Goal: Transaction & Acquisition: Subscribe to service/newsletter

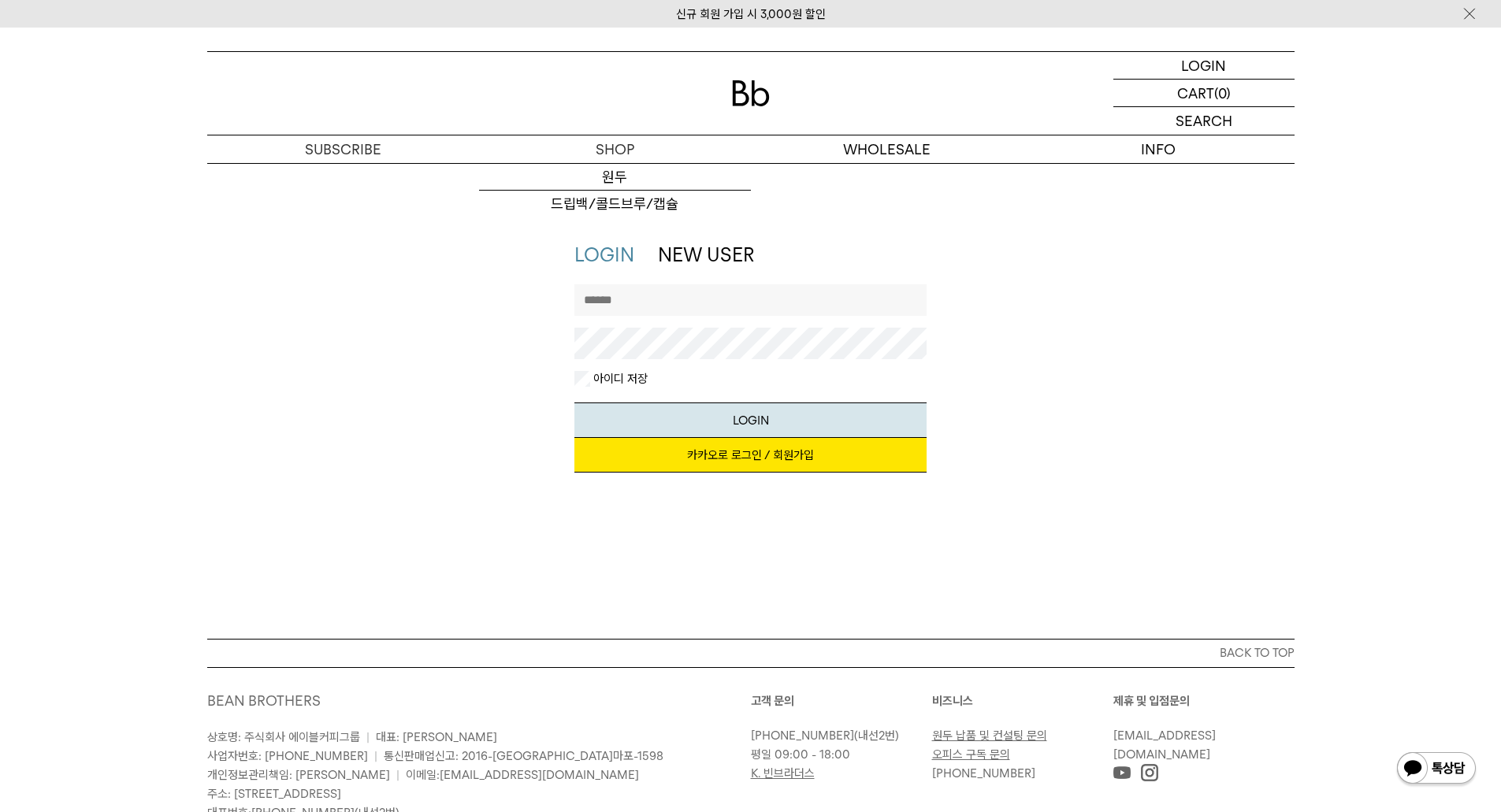
click at [1217, 343] on div "LOGIN NEW USER 지금 가입하시면 3,000원 쿠폰과 매월 회원 전용 커피 혜택을 드려요. 카카오로 로그인 / 회원가입 아이디로 로그…" at bounding box center [750, 365] width 1103 height 247
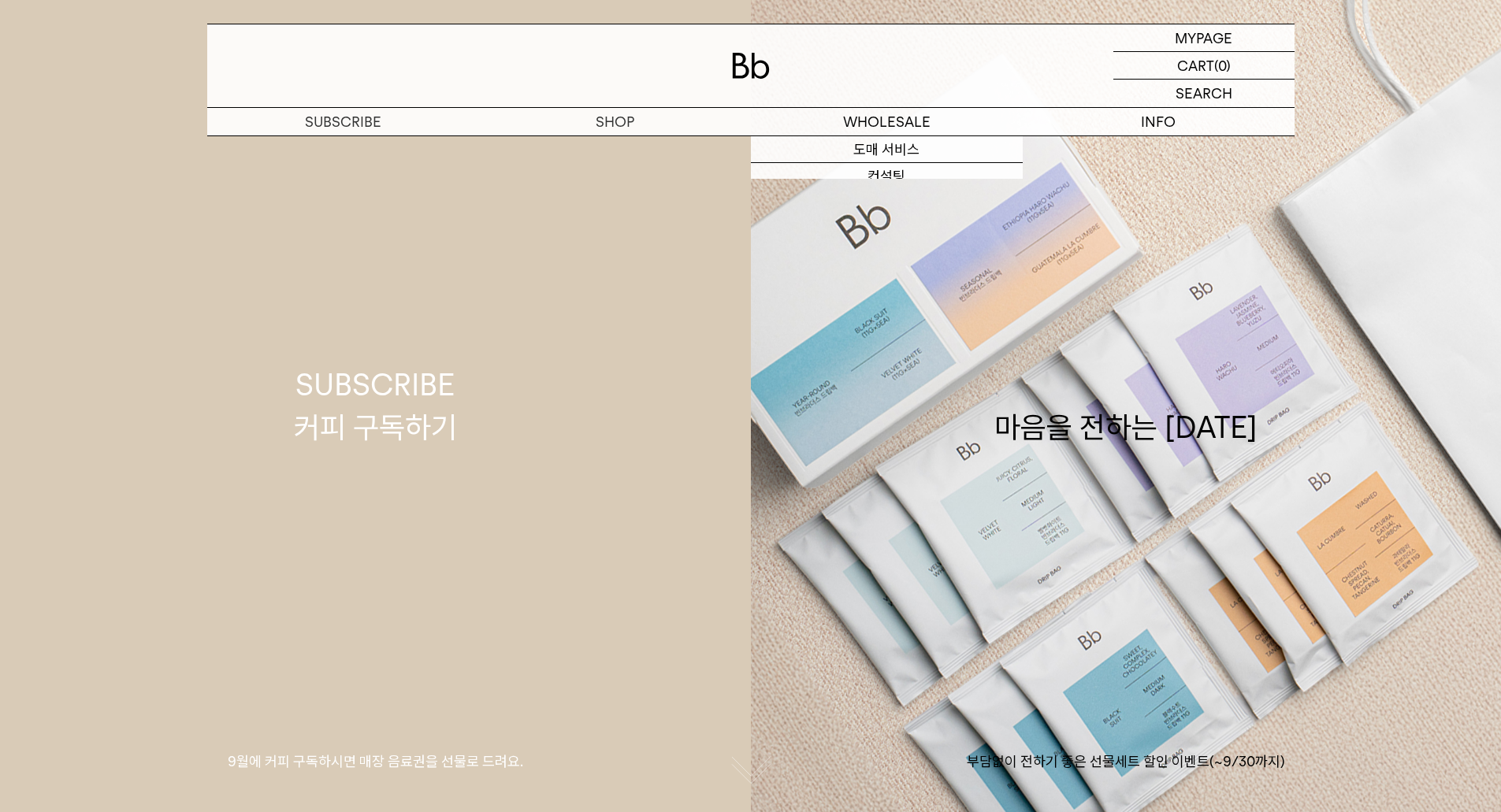
click at [457, 231] on link "SUBSCRIBE 커피 구독하기 9월에 커피 구독하시면 매장 음료권을 선물로 드려요." at bounding box center [376, 406] width 751 height 812
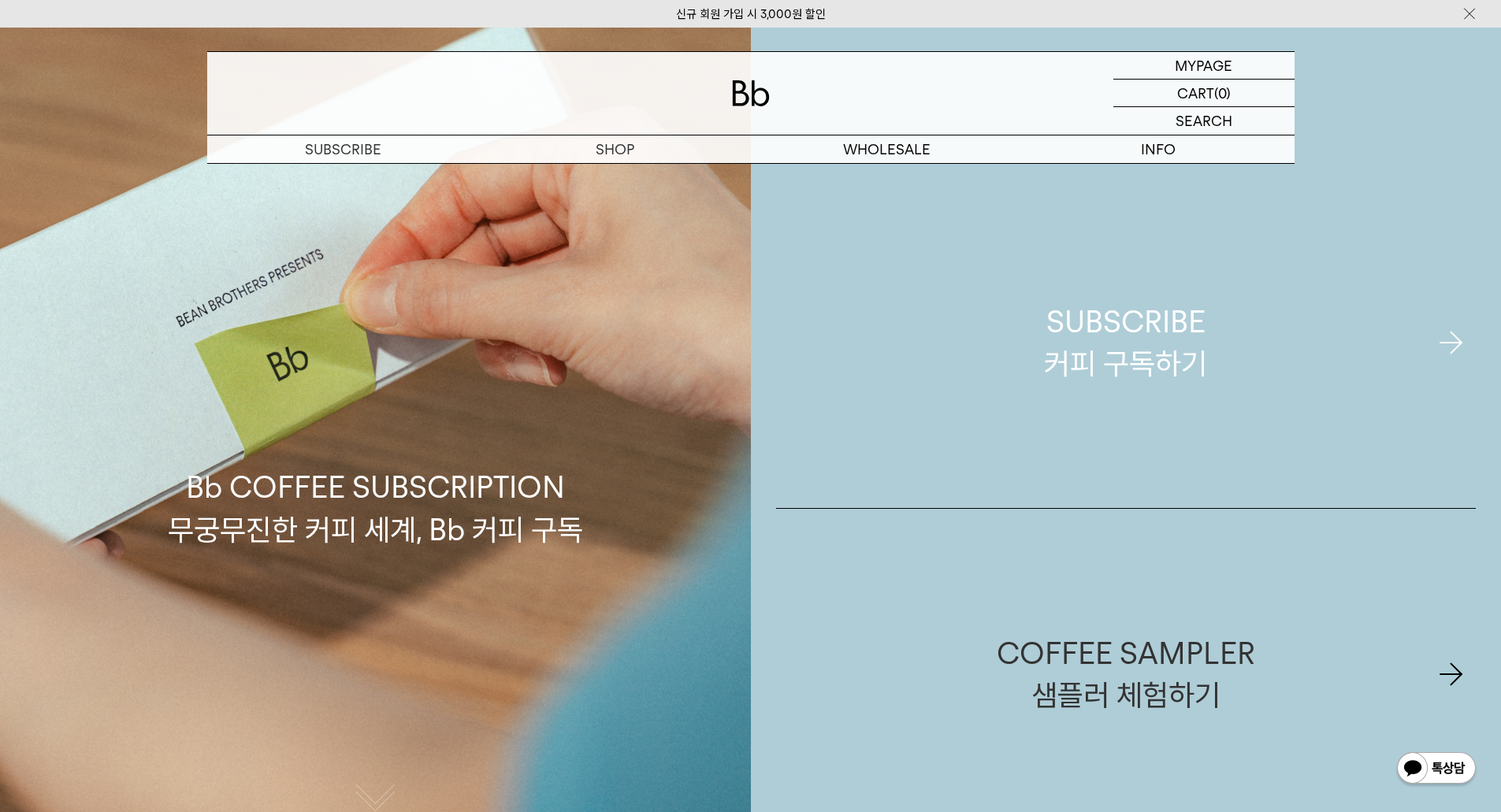
click at [1015, 404] on link "SUBSCRIBE 커피 구독하기" at bounding box center [1126, 342] width 700 height 331
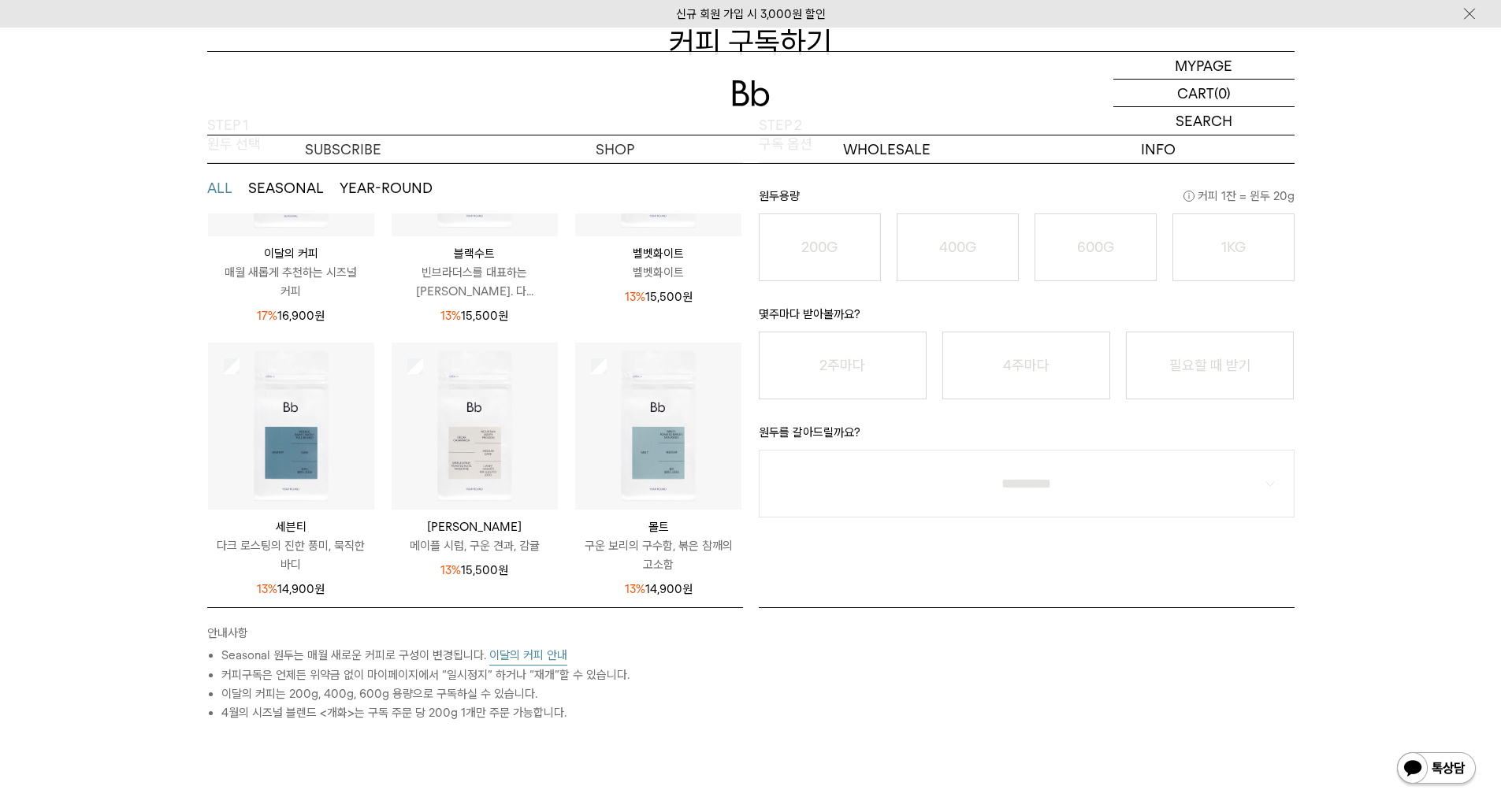
click at [531, 662] on button "이달의 커피 안내" at bounding box center [528, 656] width 78 height 20
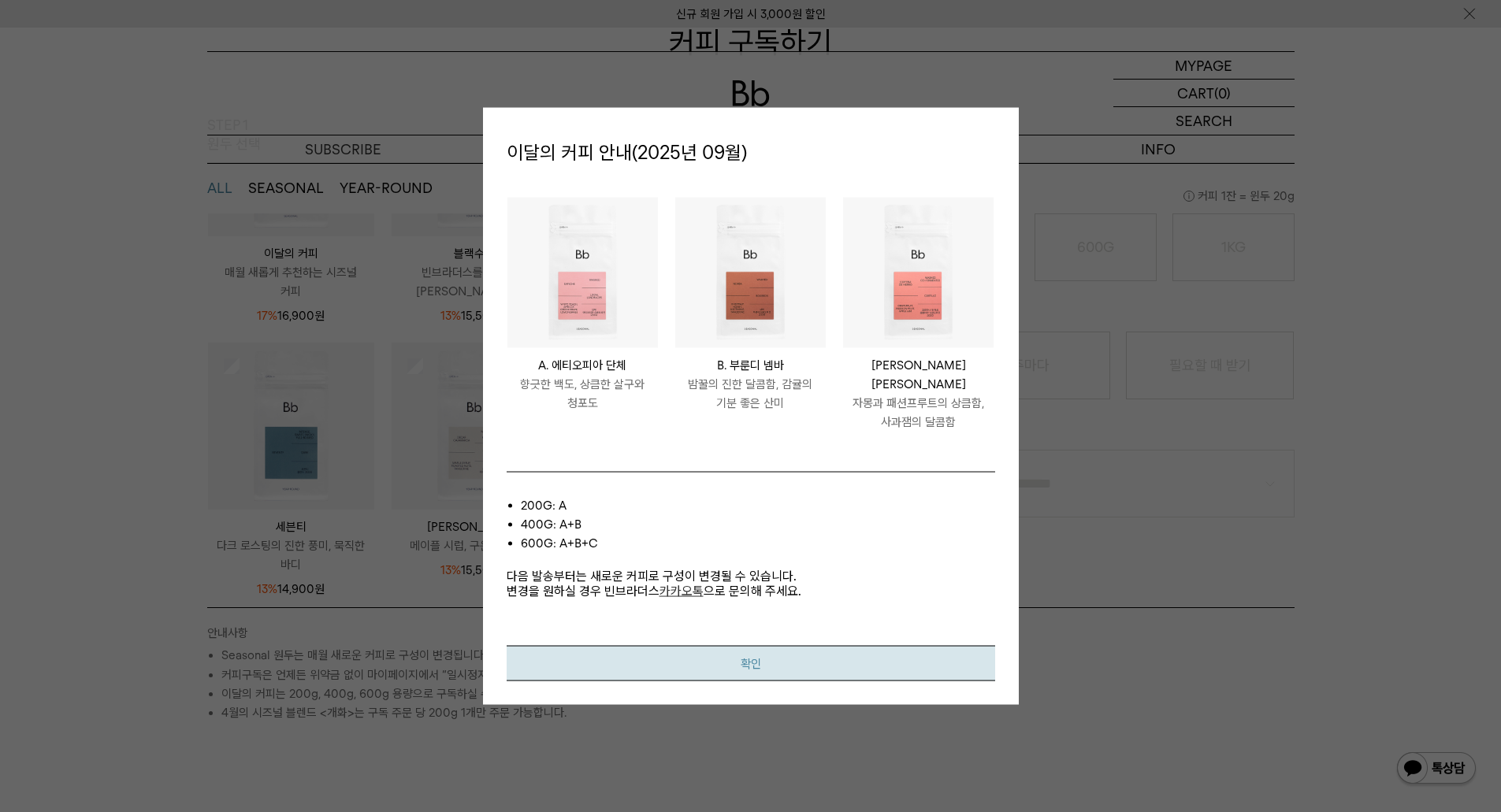
click at [814, 652] on button "확인" at bounding box center [751, 663] width 489 height 35
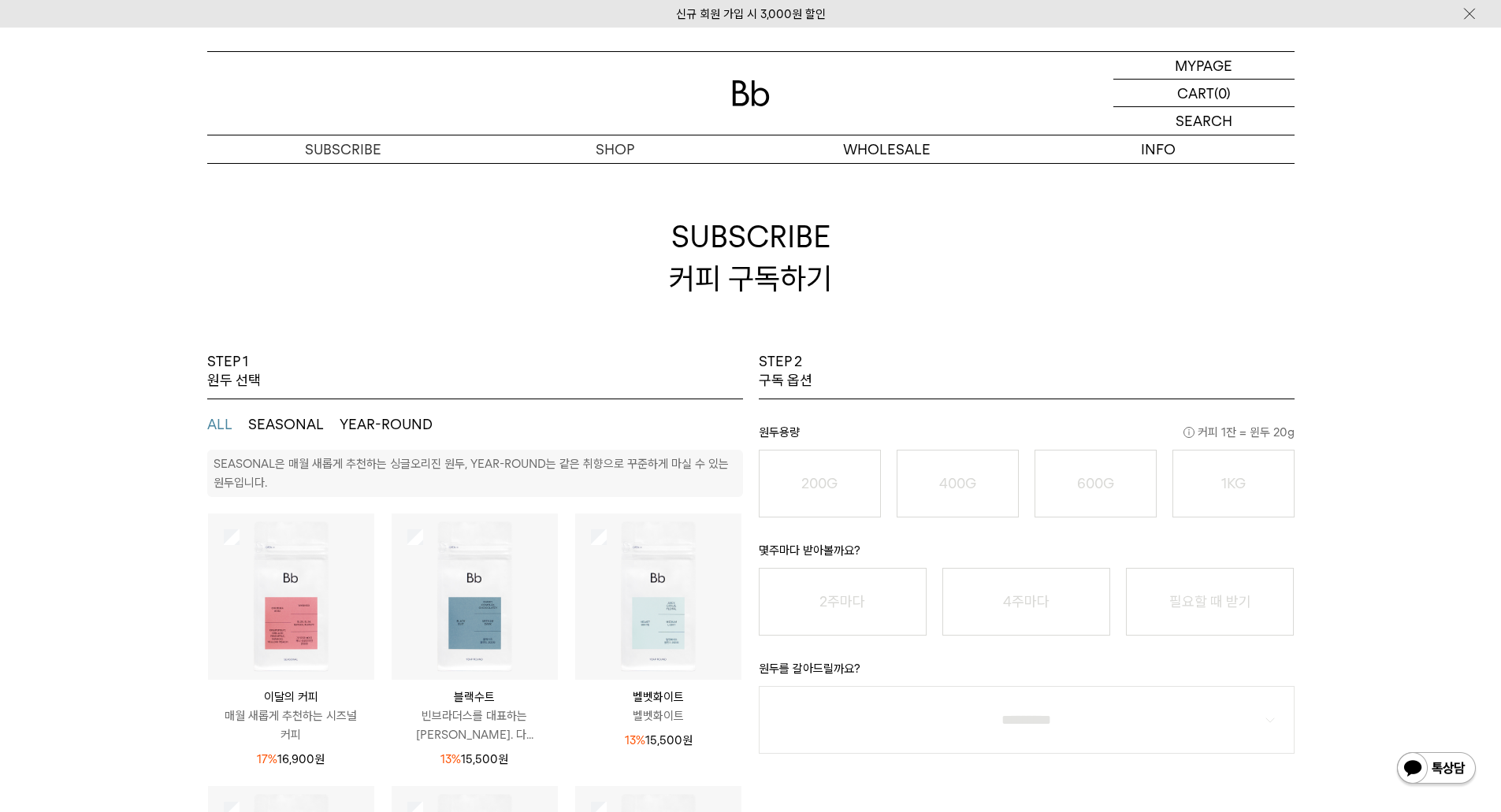
click at [240, 540] on img at bounding box center [291, 596] width 166 height 166
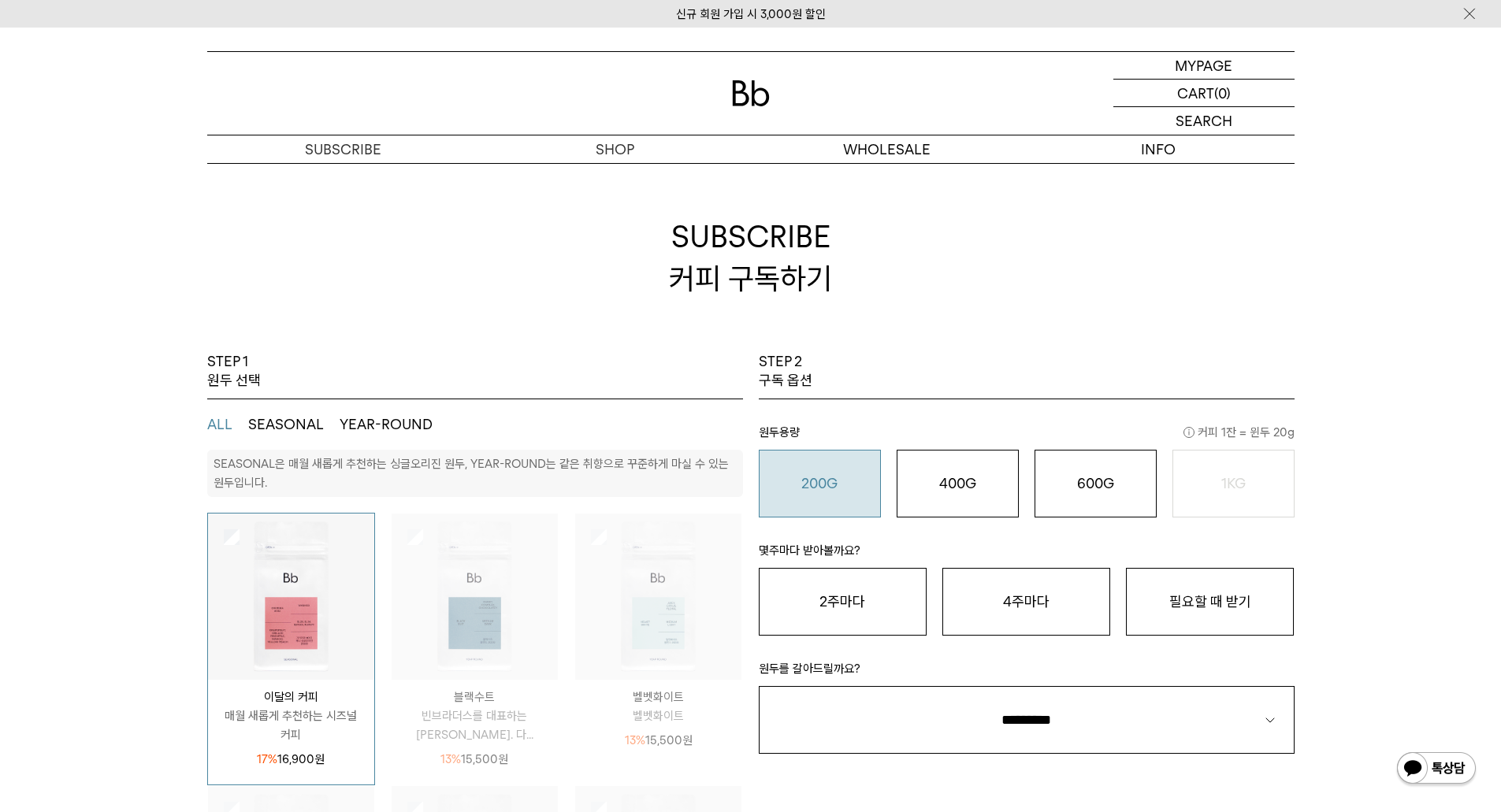
click at [860, 485] on div "200G 16,900 원" at bounding box center [820, 484] width 105 height 19
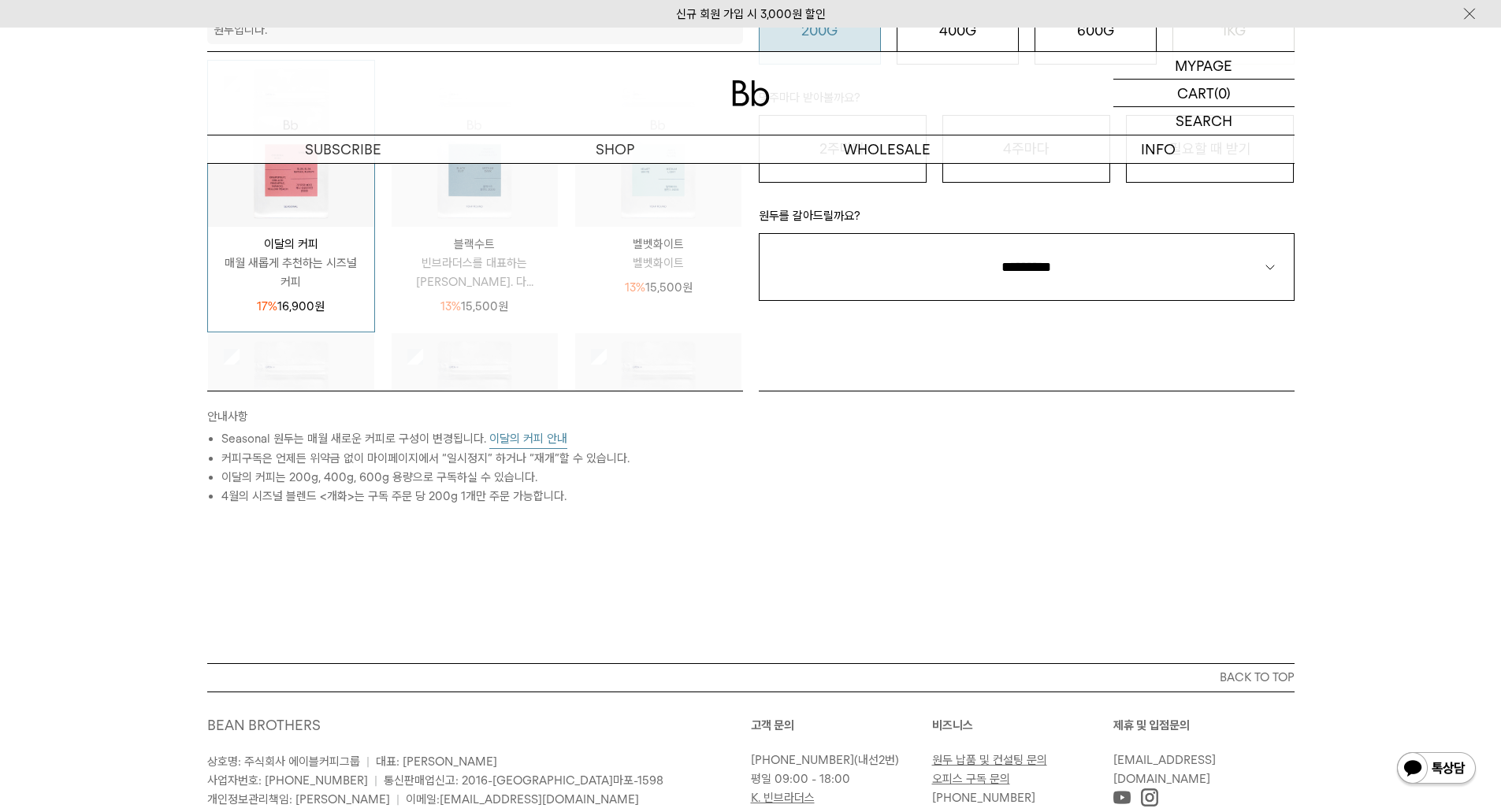
scroll to position [551, 0]
